Goal: Information Seeking & Learning: Learn about a topic

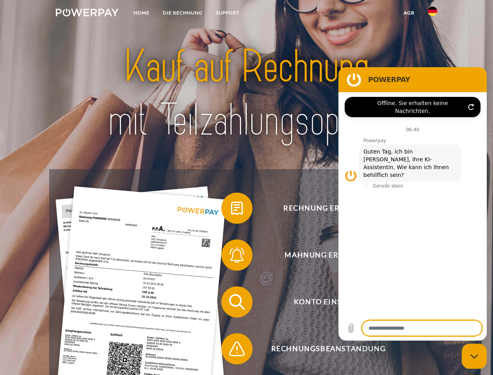
click at [87, 14] on img at bounding box center [87, 13] width 63 height 8
click at [433, 14] on img at bounding box center [432, 11] width 9 height 9
click at [409, 13] on link "agb" at bounding box center [409, 13] width 24 height 14
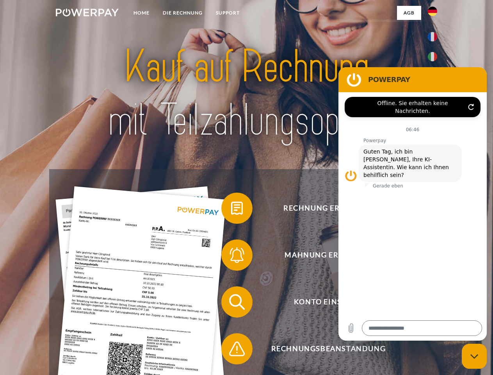
click at [231, 210] on span at bounding box center [225, 208] width 39 height 39
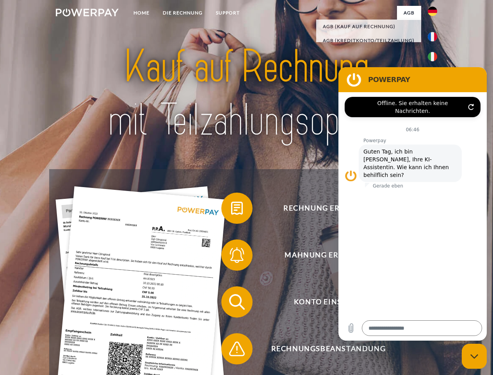
click at [231, 257] on div "Rechnung erhalten? Mahnung erhalten? Konto einsehen" at bounding box center [246, 325] width 394 height 312
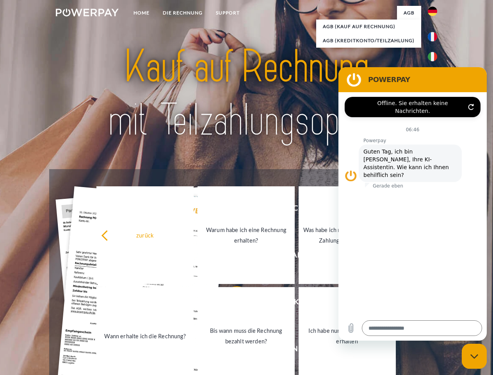
click at [231, 303] on link "Bis wann muss die Rechnung bezahlt werden?" at bounding box center [246, 336] width 97 height 98
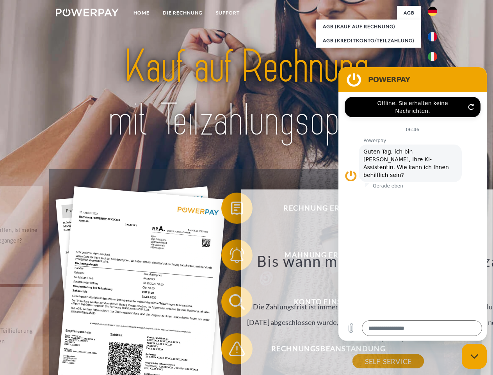
click at [246, 350] on div "Bis wann muss die Rechnung bezahlt werden? Die Zahlungsfrist ist immer bis Ende…" at bounding box center [388, 307] width 285 height 110
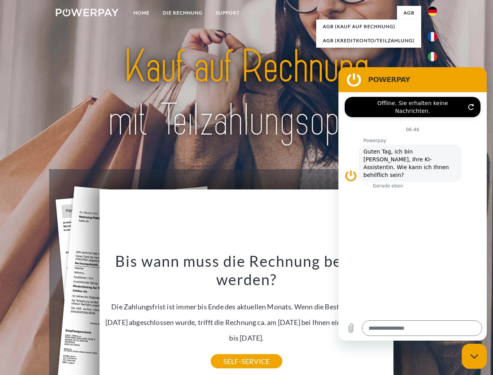
click at [475, 356] on icon "Messaging-Fenster schließen" at bounding box center [475, 356] width 8 height 5
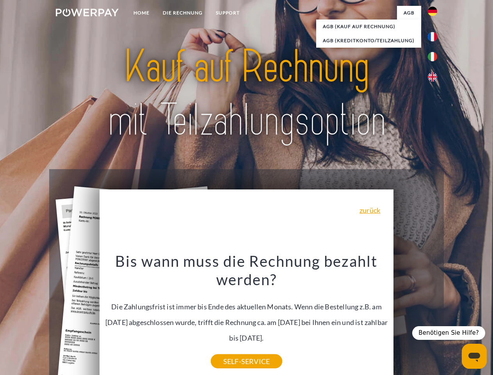
type textarea "*"
